Goal: Information Seeking & Learning: Learn about a topic

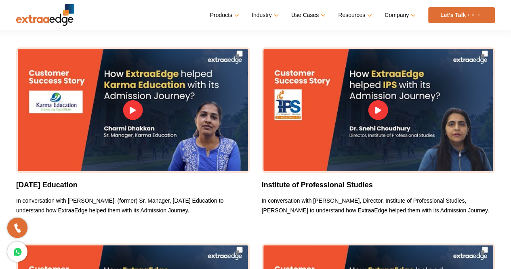
scroll to position [242, 0]
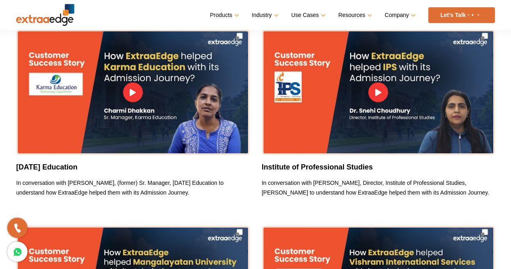
click at [133, 188] on p "In conversation with [PERSON_NAME], (former) Sr. Manager, [DATE] Education to u…" at bounding box center [132, 187] width 233 height 19
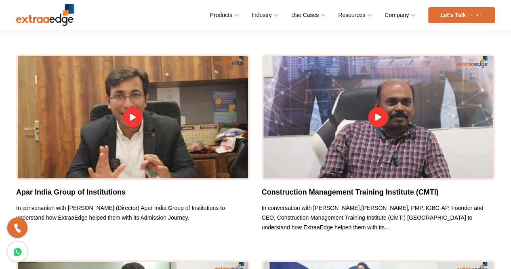
scroll to position [0, 0]
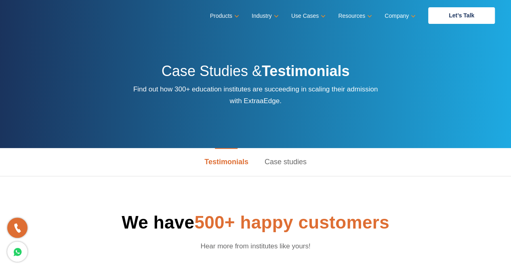
click at [296, 163] on link "Case studies" at bounding box center [285, 162] width 58 height 28
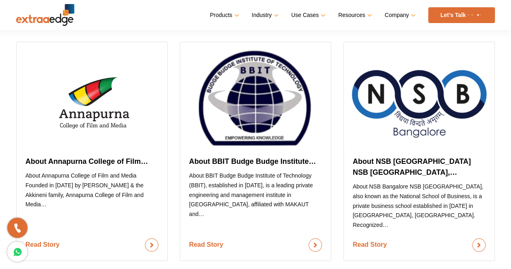
scroll to position [242, 0]
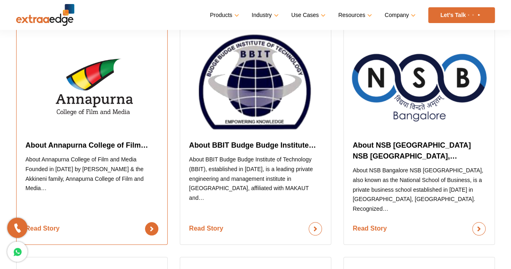
click at [149, 222] on link "Read Story" at bounding box center [91, 228] width 133 height 13
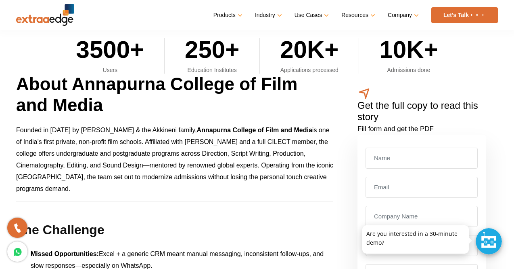
scroll to position [283, 0]
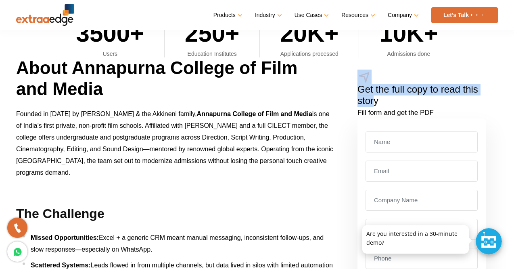
drag, startPoint x: 355, startPoint y: 80, endPoint x: 375, endPoint y: 96, distance: 26.2
click at [375, 96] on div "Get the full copy to read this story Fill form and get the PDF Download story" at bounding box center [422, 192] width 153 height 271
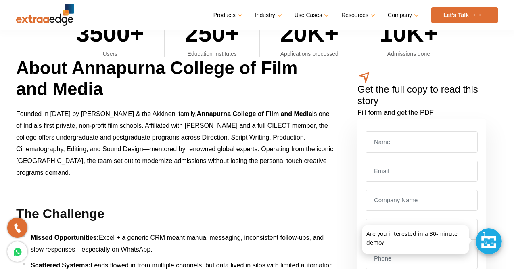
click at [323, 90] on h1 "About Annapurna College of Film and Media" at bounding box center [174, 78] width 317 height 43
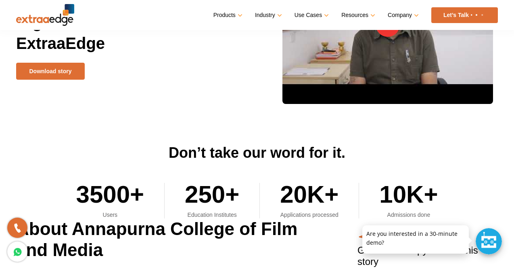
scroll to position [0, 0]
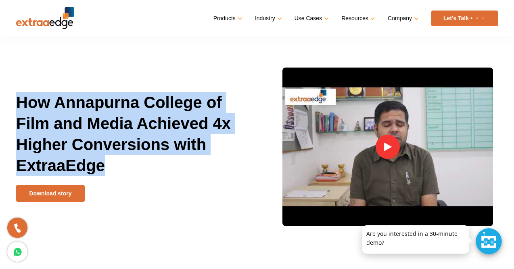
drag, startPoint x: 16, startPoint y: 100, endPoint x: 104, endPoint y: 161, distance: 107.4
click at [104, 161] on div "How Annapurna College of Film and Media Achieved 4x Higher Conversions with Ext…" at bounding box center [133, 147] width 247 height 110
copy h1 "How Annapurna College of Film and Media Achieved 4x Higher Conversions with Ext…"
drag, startPoint x: 386, startPoint y: 143, endPoint x: 374, endPoint y: 148, distance: 13.7
click at [374, 148] on img at bounding box center [388, 146] width 211 height 158
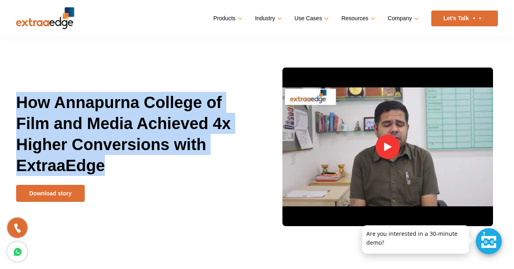
click at [383, 148] on img at bounding box center [388, 146] width 24 height 24
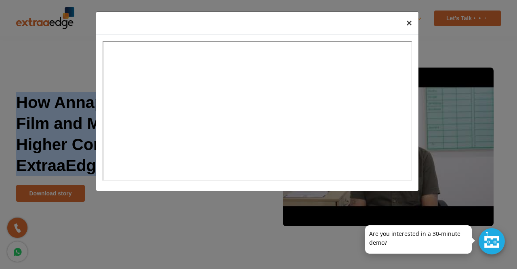
click at [409, 21] on span "×" at bounding box center [409, 22] width 6 height 11
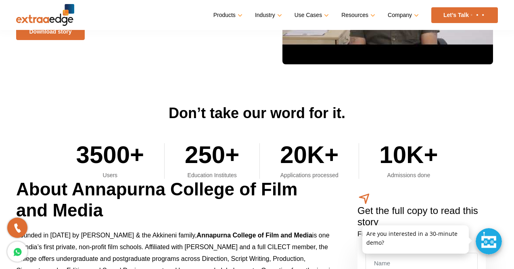
scroll to position [202, 0]
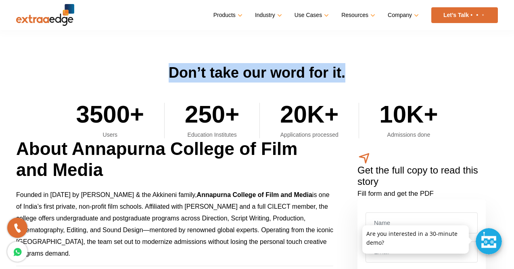
drag, startPoint x: 168, startPoint y: 70, endPoint x: 376, endPoint y: 67, distance: 208.4
click at [376, 67] on h2 "Don’t take our word for it." at bounding box center [257, 72] width 482 height 19
copy h2 "Don’t take our word for it."
click at [410, 67] on h2 "Don’t take our word for it." at bounding box center [257, 72] width 482 height 19
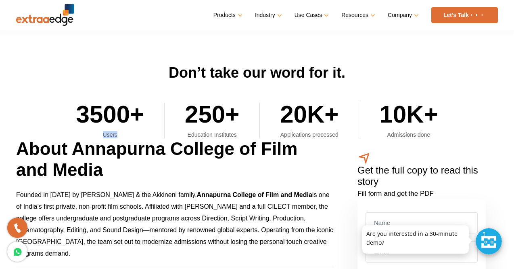
drag, startPoint x: 124, startPoint y: 134, endPoint x: 97, endPoint y: 137, distance: 26.8
click at [97, 137] on h4 "Users" at bounding box center [110, 134] width 68 height 7
copy h4 "Users"
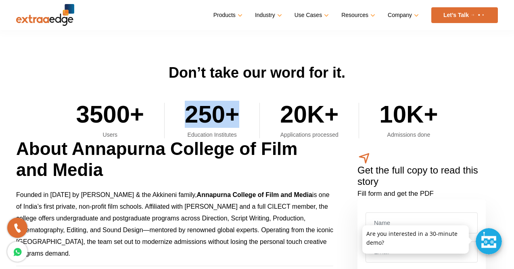
drag, startPoint x: 189, startPoint y: 111, endPoint x: 238, endPoint y: 114, distance: 48.9
click at [238, 114] on h2 "250+" at bounding box center [212, 117] width 55 height 28
copy h2 "250+"
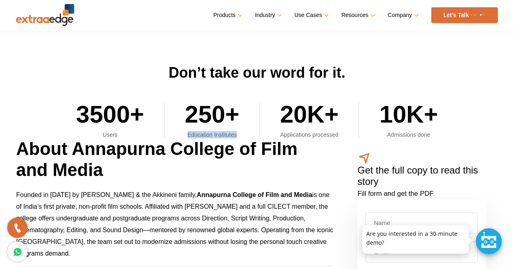
drag, startPoint x: 186, startPoint y: 136, endPoint x: 238, endPoint y: 133, distance: 52.2
click at [238, 133] on h4 "Education Institutes" at bounding box center [212, 134] width 55 height 7
copy h4 "Education Institutes"
drag, startPoint x: 280, startPoint y: 136, endPoint x: 339, endPoint y: 136, distance: 59.4
click at [339, 136] on ul "3500+ Users 250+ Education Institutes 20K+ Applications processed 10K+ Admissio…" at bounding box center [257, 110] width 482 height 56
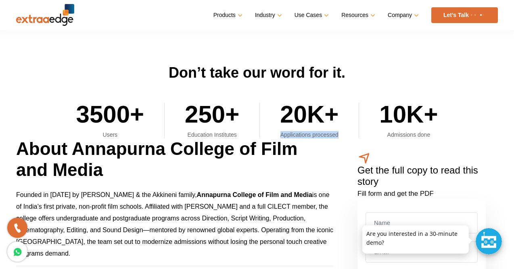
copy h4 "Applications processed"
drag, startPoint x: 387, startPoint y: 134, endPoint x: 430, endPoint y: 136, distance: 43.7
click at [430, 136] on h4 "Admissions done" at bounding box center [409, 134] width 59 height 7
copy h4 "Admissions done"
click at [56, 67] on h2 "Don’t take our word for it." at bounding box center [257, 72] width 482 height 19
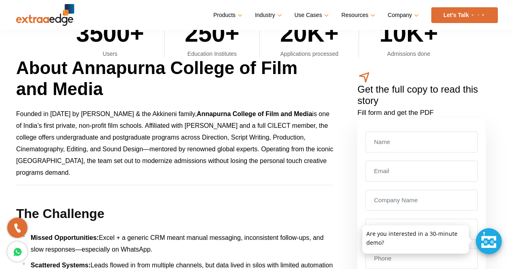
scroll to position [242, 0]
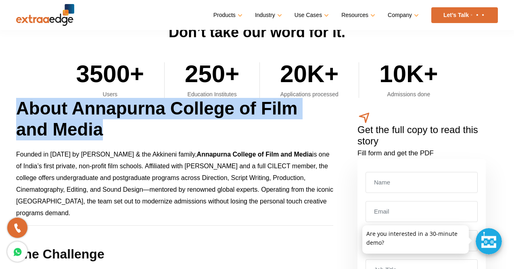
drag, startPoint x: 117, startPoint y: 130, endPoint x: 6, endPoint y: 104, distance: 113.2
copy h1 "About Annapurna College of Film and Media"
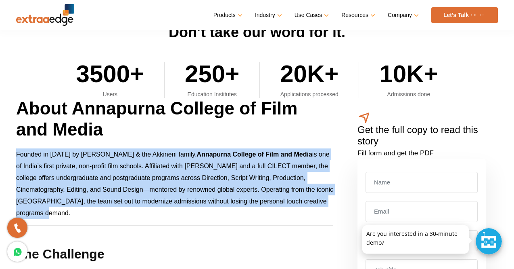
drag, startPoint x: 75, startPoint y: 213, endPoint x: 17, endPoint y: 152, distance: 84.0
click at [17, 152] on p "Founded in 2011 by Sri Akkineni Nageswara Rao & the Akkineni family, Annapurna …" at bounding box center [174, 183] width 317 height 70
copy p "Founded in 2011 by Sri Akkineni Nageswara Rao & the Akkineni family, Annapurna …"
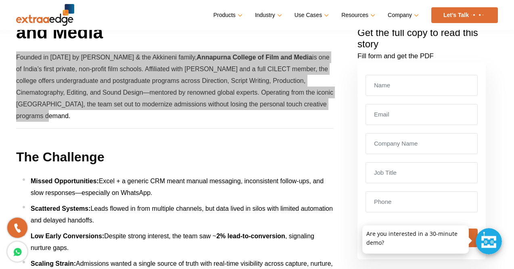
scroll to position [283, 0]
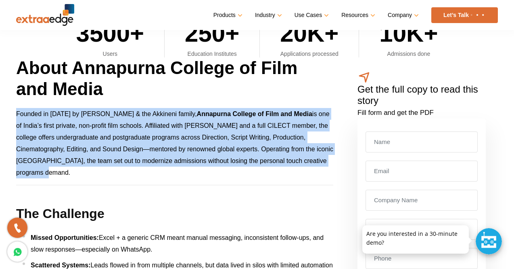
click at [139, 172] on p "Founded in 2011 by Sri Akkineni Nageswara Rao & the Akkineni family, Annapurna …" at bounding box center [174, 143] width 317 height 70
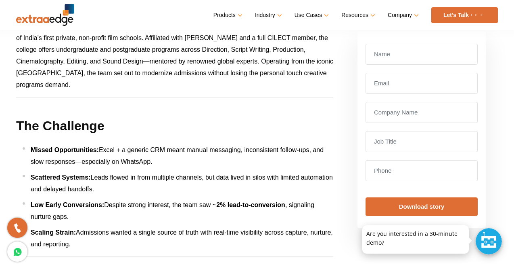
scroll to position [444, 0]
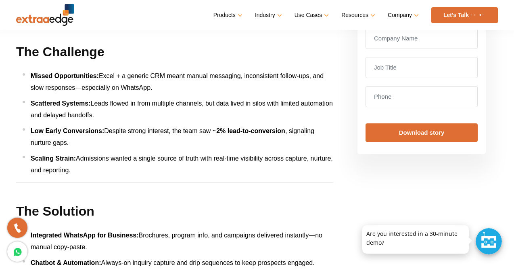
drag, startPoint x: 99, startPoint y: 170, endPoint x: 19, endPoint y: 67, distance: 130.0
copy ul "Missed Opportunities: Excel + a generic CRM meant manual messaging, inconsisten…"
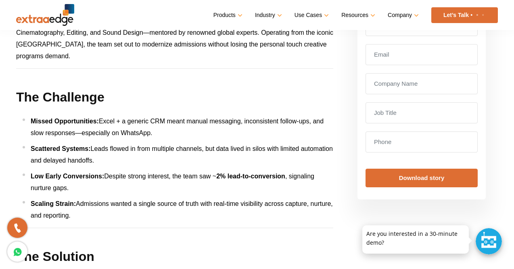
scroll to position [363, 0]
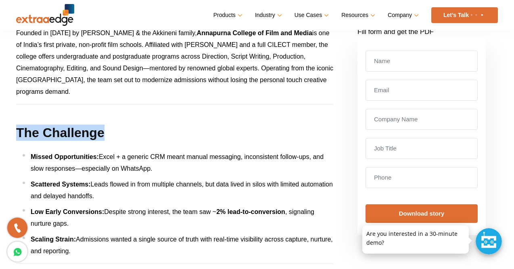
drag, startPoint x: 105, startPoint y: 130, endPoint x: 0, endPoint y: 139, distance: 105.4
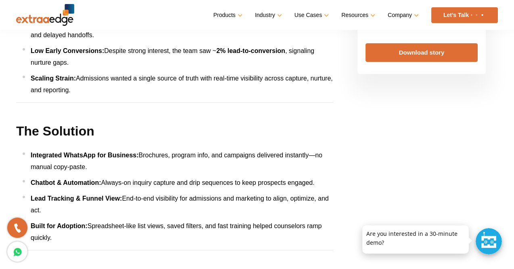
scroll to position [525, 0]
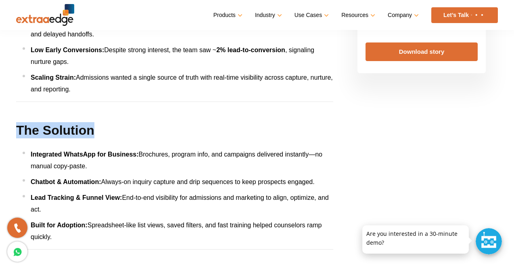
drag, startPoint x: 107, startPoint y: 120, endPoint x: 18, endPoint y: 129, distance: 89.7
click at [18, 129] on div "About Annapurna College of Film and Media Founded in 2011 by Sri Akkineni Nages…" at bounding box center [174, 196] width 329 height 763
drag, startPoint x: 30, startPoint y: 153, endPoint x: 59, endPoint y: 233, distance: 84.2
click at [59, 233] on ul "Integrated WhatsApp for Business: Brochures, program info, and campaigns delive…" at bounding box center [178, 195] width 311 height 94
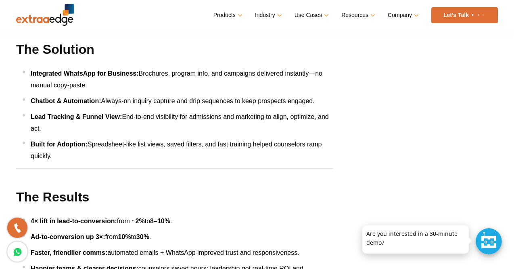
click at [95, 164] on div "About Annapurna College of Film and Media Founded in 2011 by Sri Akkineni Nages…" at bounding box center [174, 115] width 329 height 763
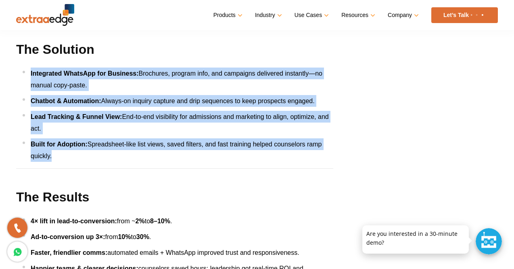
drag, startPoint x: 92, startPoint y: 161, endPoint x: 20, endPoint y: 71, distance: 114.8
click at [20, 71] on div "About Annapurna College of Film and Media Founded in 2011 by Sri Akkineni Nages…" at bounding box center [174, 115] width 329 height 763
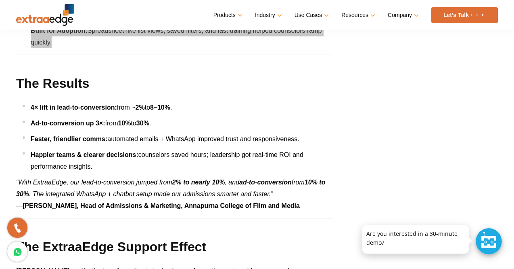
scroll to position [727, 0]
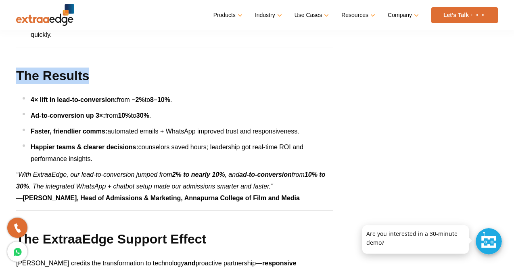
drag, startPoint x: 101, startPoint y: 69, endPoint x: 7, endPoint y: 74, distance: 93.8
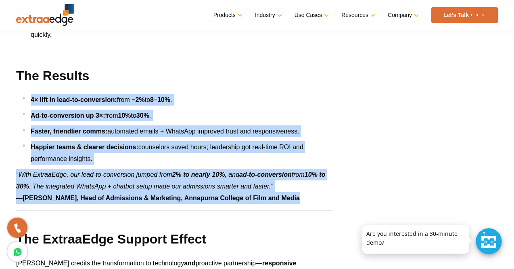
drag, startPoint x: 327, startPoint y: 201, endPoint x: 12, endPoint y: 89, distance: 334.5
click at [323, 150] on li "Happier teams & clearer decisions: counselors saved hours; leadership got real-…" at bounding box center [178, 152] width 311 height 23
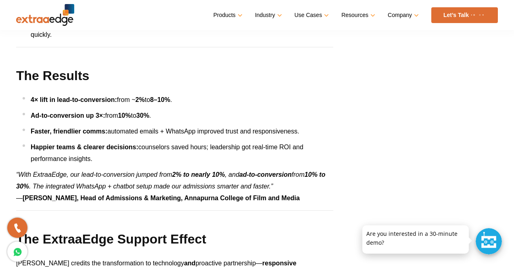
drag, startPoint x: 107, startPoint y: 160, endPoint x: 27, endPoint y: 91, distance: 105.0
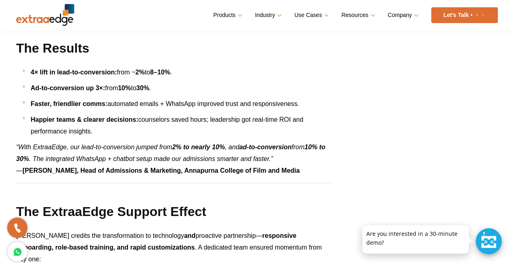
scroll to position [767, 0]
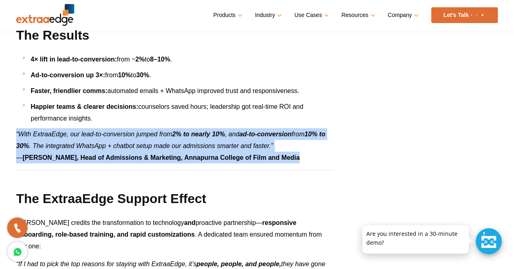
drag, startPoint x: 303, startPoint y: 155, endPoint x: 4, endPoint y: 133, distance: 299.2
click at [313, 151] on p "“With ExtraaEdge, our lead-to-conversion jumped from 2% to nearly 10% , and ad-…" at bounding box center [174, 145] width 317 height 35
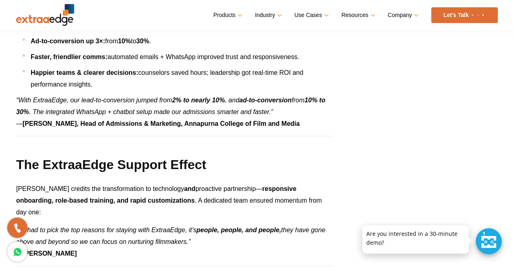
scroll to position [848, 0]
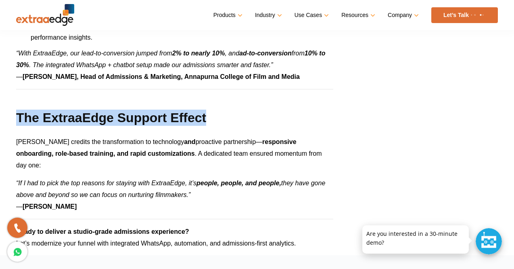
drag, startPoint x: 241, startPoint y: 119, endPoint x: 0, endPoint y: 117, distance: 240.7
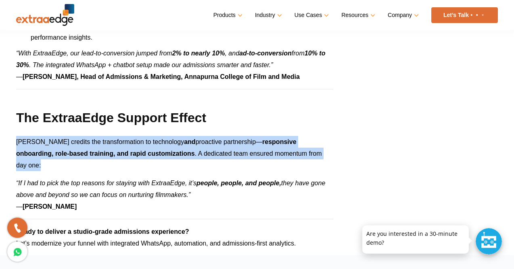
drag, startPoint x: 316, startPoint y: 155, endPoint x: 0, endPoint y: 129, distance: 316.8
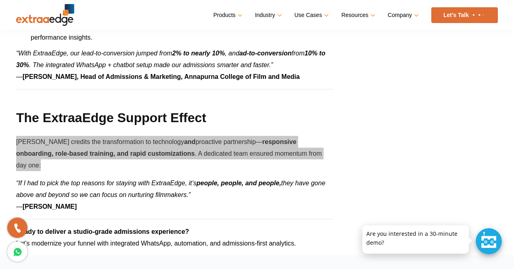
scroll to position [888, 0]
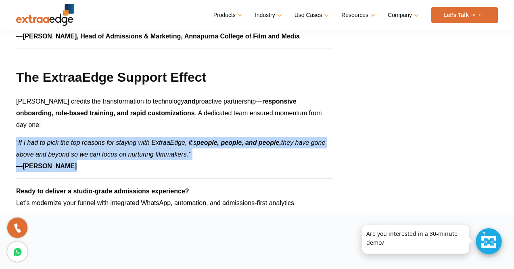
drag, startPoint x: 77, startPoint y: 152, endPoint x: 8, endPoint y: 130, distance: 72.5
click at [242, 151] on p "“If I had to pick the top reasons for staying with ExtraaEdge, it’s people, peo…" at bounding box center [174, 153] width 317 height 35
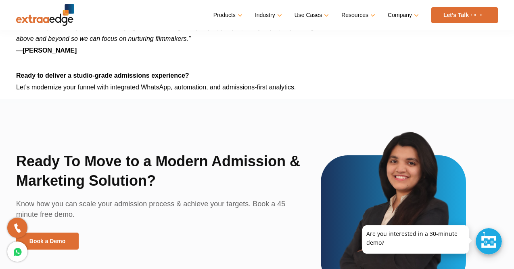
scroll to position [969, 0]
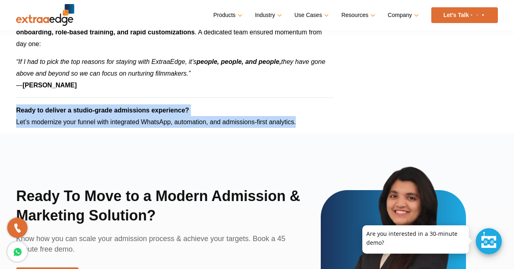
drag, startPoint x: 306, startPoint y: 108, endPoint x: 8, endPoint y: 101, distance: 298.1
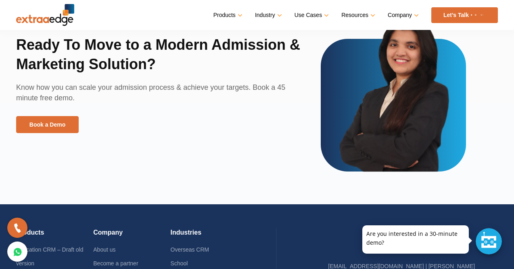
scroll to position [1050, 0]
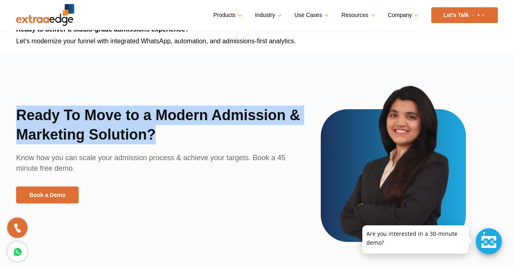
drag, startPoint x: 169, startPoint y: 117, endPoint x: 8, endPoint y: 103, distance: 161.7
click at [8, 103] on div "Ready To Move to a Modern Admission & Marketing Solution? Know how you can scal…" at bounding box center [257, 163] width 514 height 157
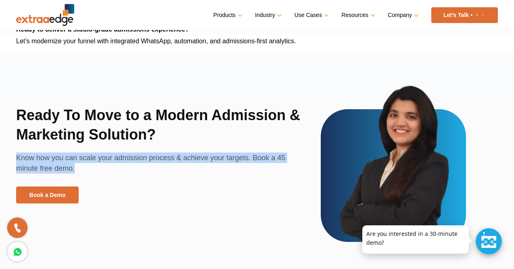
drag, startPoint x: 15, startPoint y: 143, endPoint x: 75, endPoint y: 155, distance: 61.5
click at [75, 155] on div "Ready To Move to a Modern Admission & Marketing Solution? Know how you can scal…" at bounding box center [257, 163] width 514 height 157
click at [245, 172] on p "Know how you can scale your admission process & achieve your targets. Book a 45…" at bounding box center [162, 169] width 293 height 34
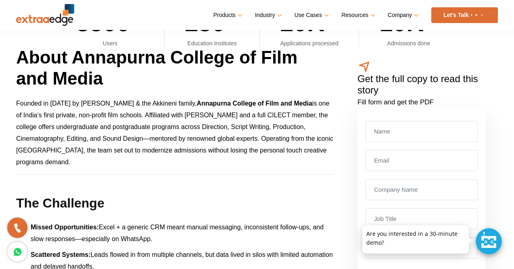
scroll to position [283, 0]
